Goal: Entertainment & Leisure: Consume media (video, audio)

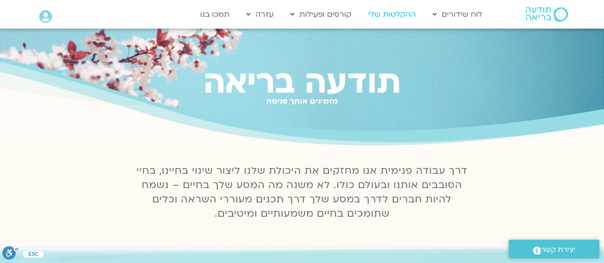
click at [398, 15] on link "ההקלטות שלי" at bounding box center [391, 14] width 57 height 18
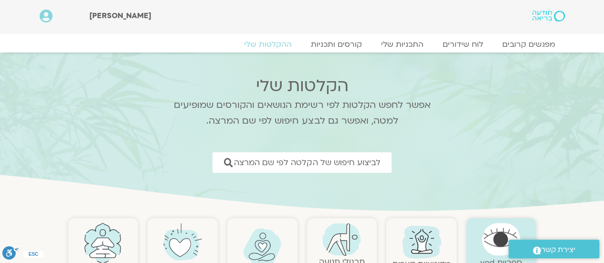
scroll to position [143, 0]
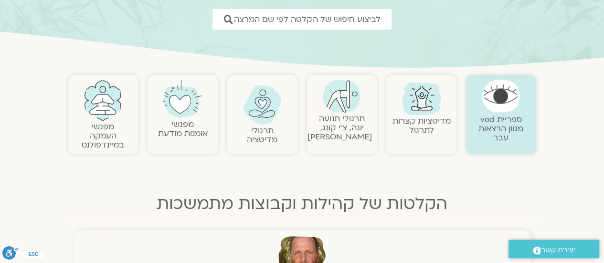
click at [267, 130] on link "תרגולי מדיטציה" at bounding box center [262, 135] width 31 height 20
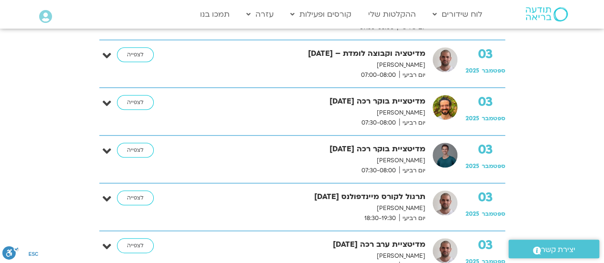
scroll to position [525, 0]
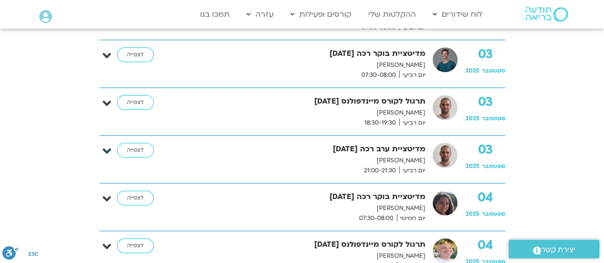
click at [106, 147] on icon at bounding box center [107, 151] width 9 height 13
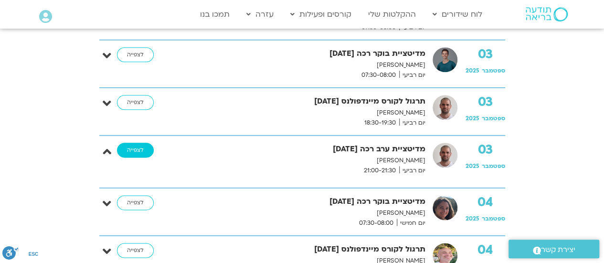
click at [144, 146] on link "לצפייה" at bounding box center [135, 150] width 37 height 15
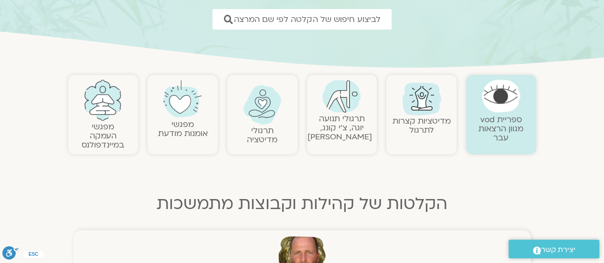
click at [261, 123] on img at bounding box center [262, 105] width 39 height 40
click at [261, 130] on link "תרגולי מדיטציה" at bounding box center [262, 135] width 31 height 20
click at [263, 113] on img at bounding box center [262, 105] width 39 height 40
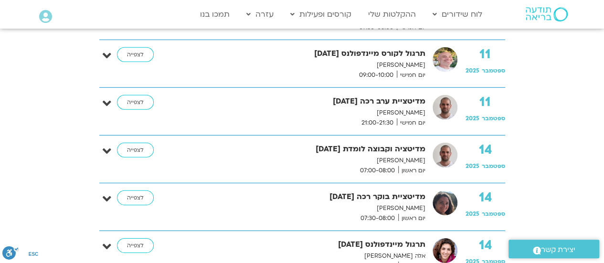
scroll to position [1241, 0]
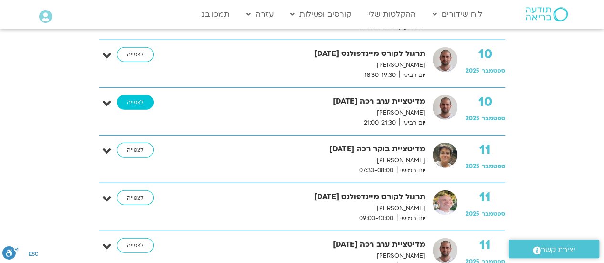
click at [134, 98] on link "לצפייה" at bounding box center [135, 102] width 37 height 15
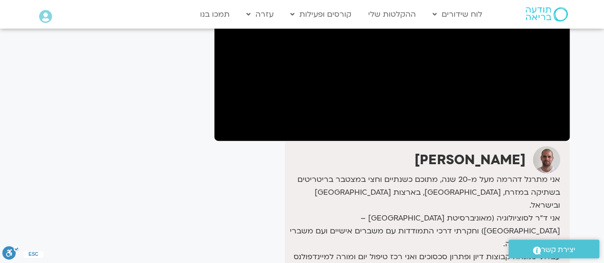
scroll to position [62, 0]
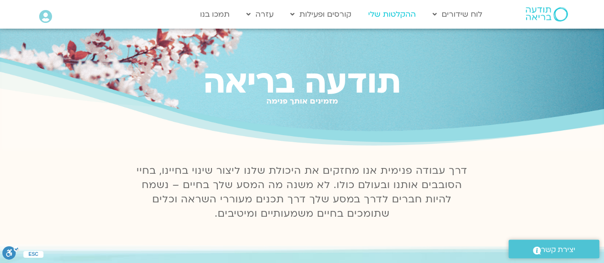
click at [393, 13] on link "ההקלטות שלי" at bounding box center [391, 14] width 57 height 18
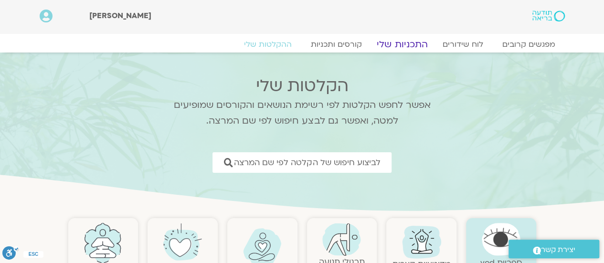
click at [408, 42] on link "התכניות שלי" at bounding box center [402, 44] width 74 height 11
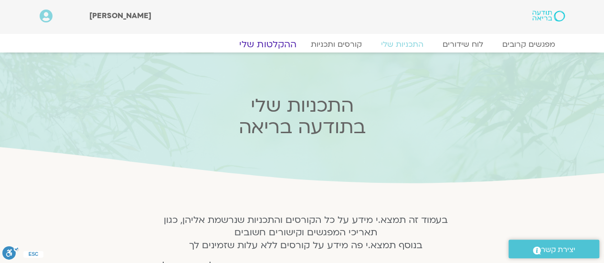
click at [275, 42] on link "ההקלטות שלי" at bounding box center [268, 44] width 80 height 11
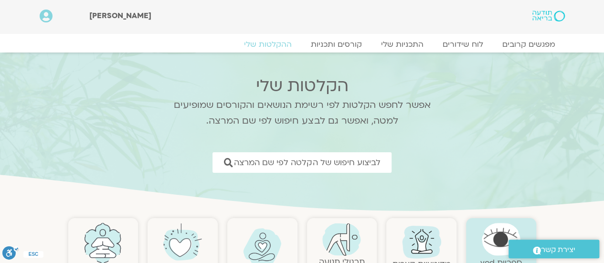
scroll to position [239, 0]
click at [265, 43] on link "ההקלטות שלי" at bounding box center [268, 44] width 80 height 11
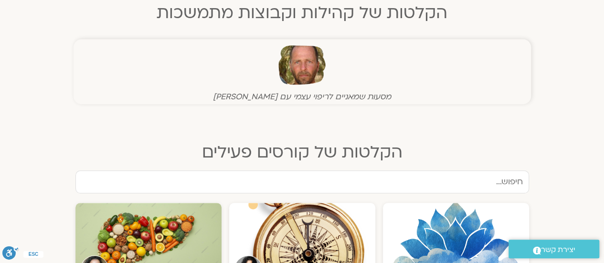
scroll to position [430, 0]
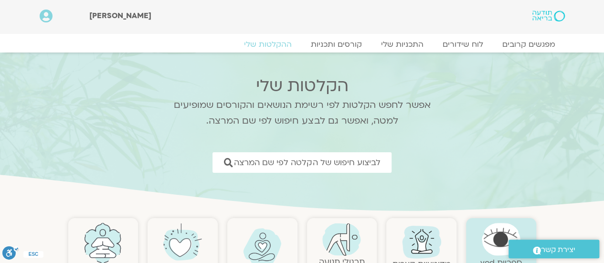
scroll to position [95, 0]
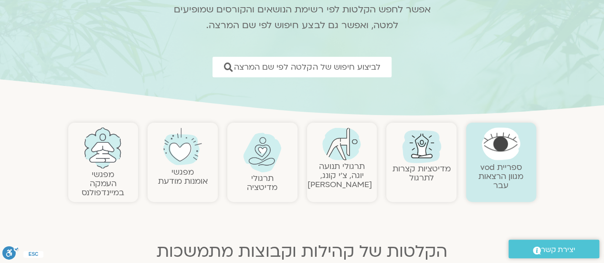
click at [257, 159] on img at bounding box center [262, 153] width 39 height 40
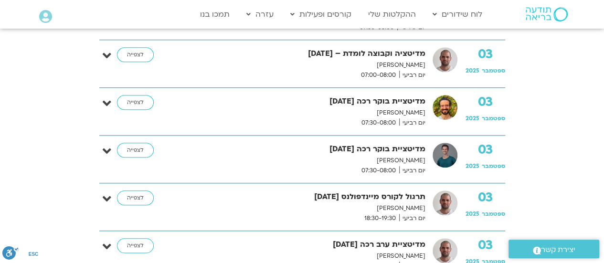
scroll to position [525, 0]
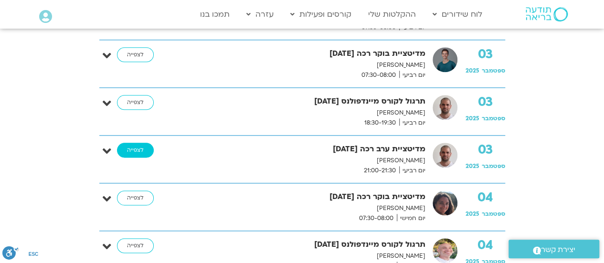
click at [131, 148] on link "לצפייה" at bounding box center [135, 150] width 37 height 15
